Goal: Task Accomplishment & Management: Manage account settings

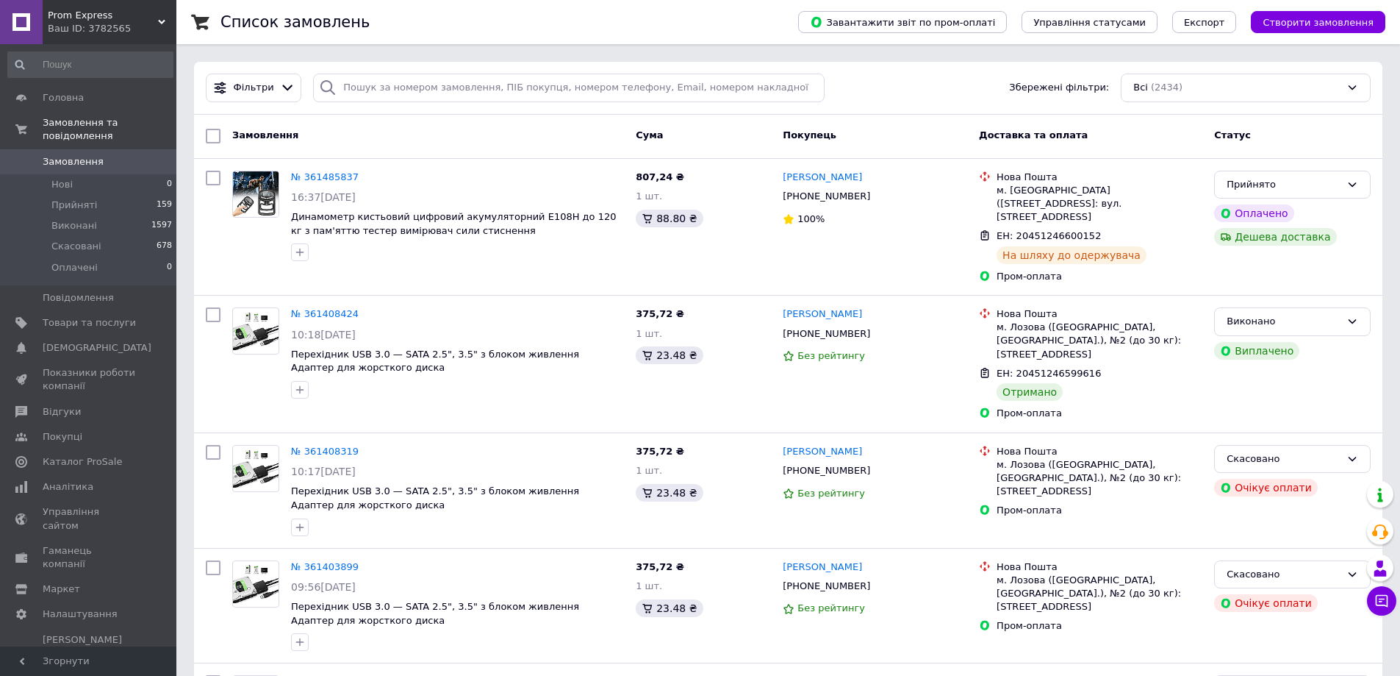
click at [79, 155] on span "Замовлення" at bounding box center [73, 161] width 61 height 13
click at [68, 155] on span "Замовлення" at bounding box center [73, 161] width 61 height 13
